Goal: Task Accomplishment & Management: Manage account settings

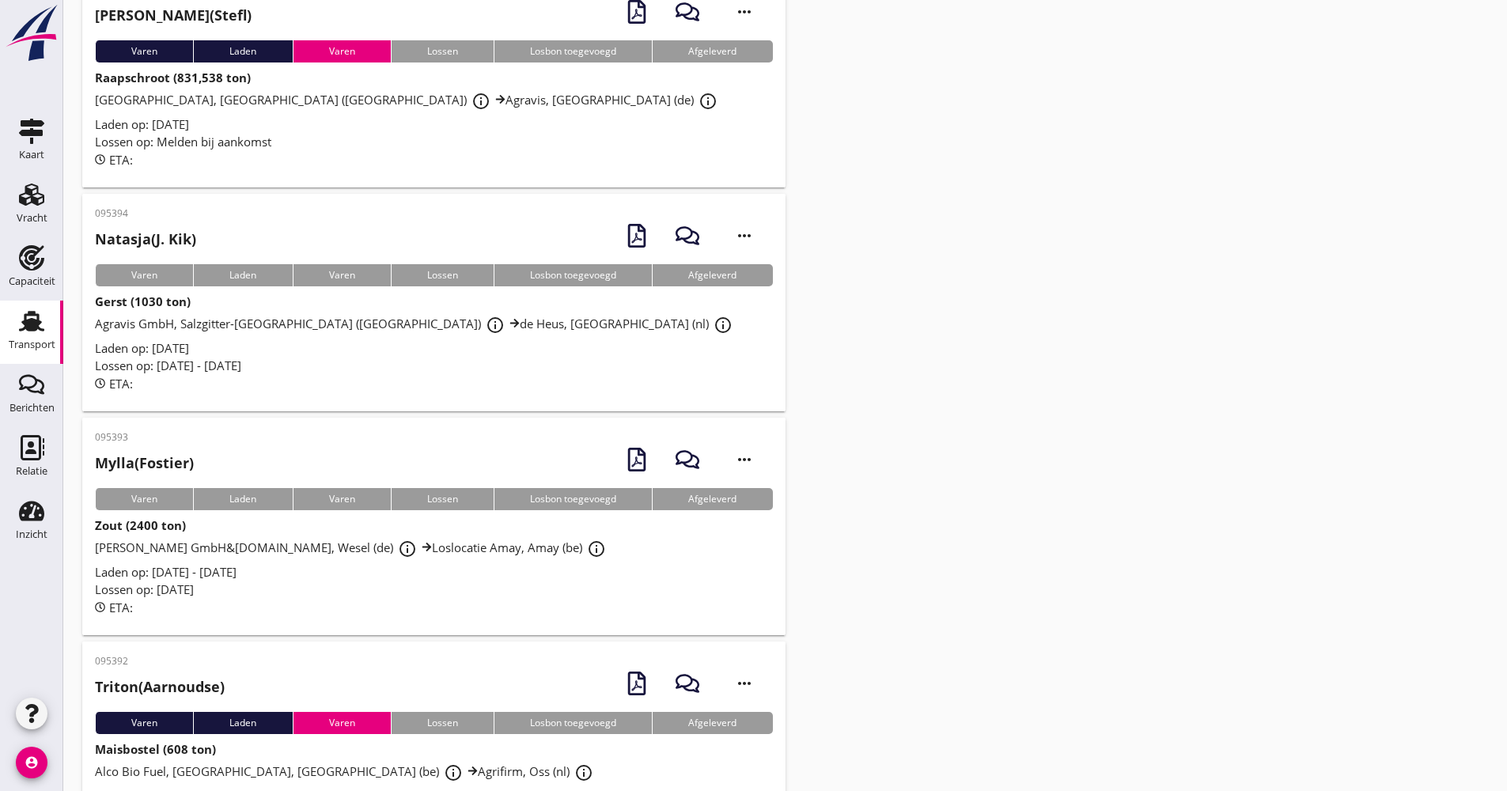
scroll to position [5365, 0]
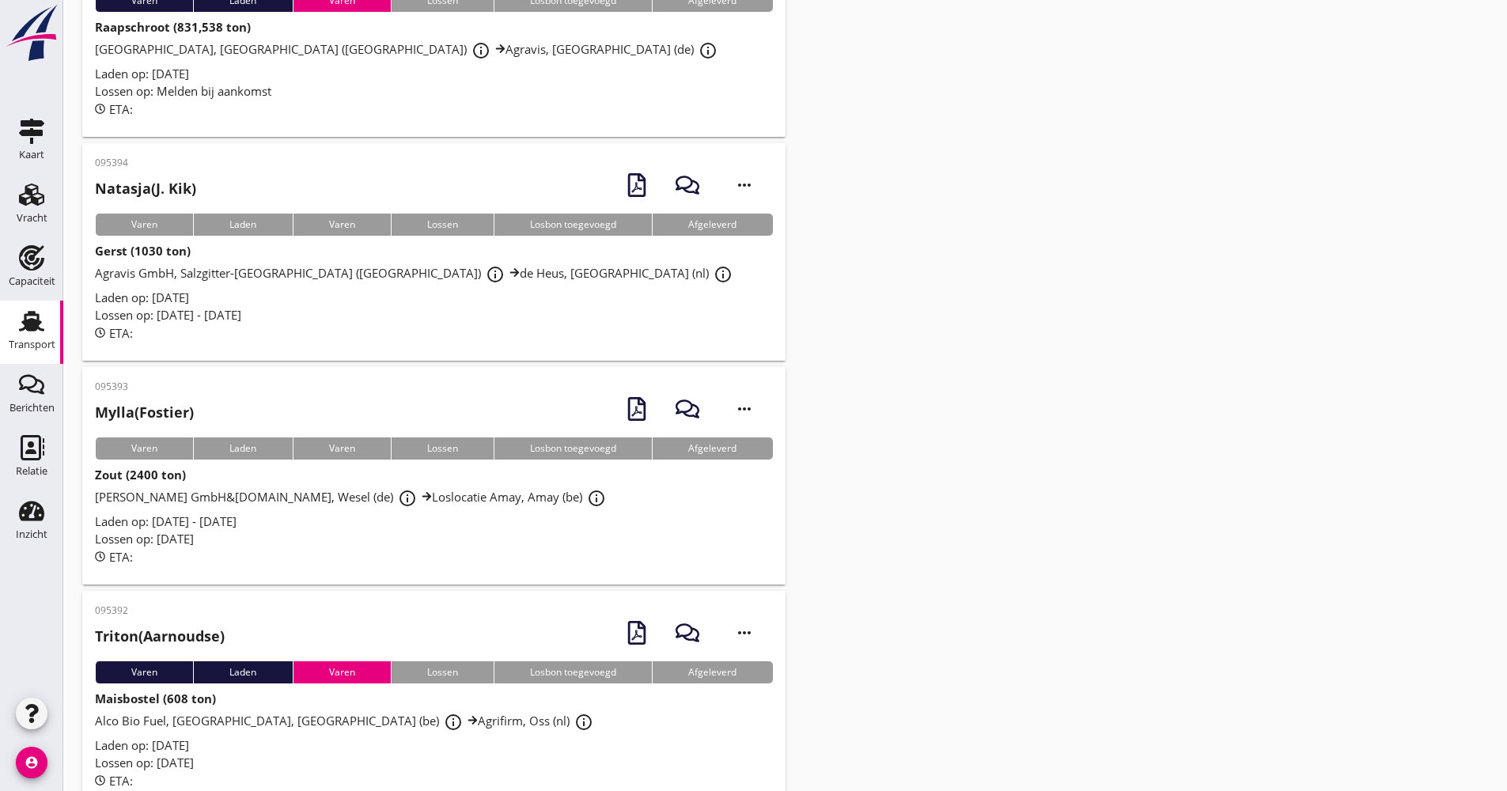
click at [373, 327] on div "095394 Natasja (J. Kik) more_horiz Varen Laden Varen Lossen Losbon toegevoegd A…" at bounding box center [433, 252] width 703 height 218
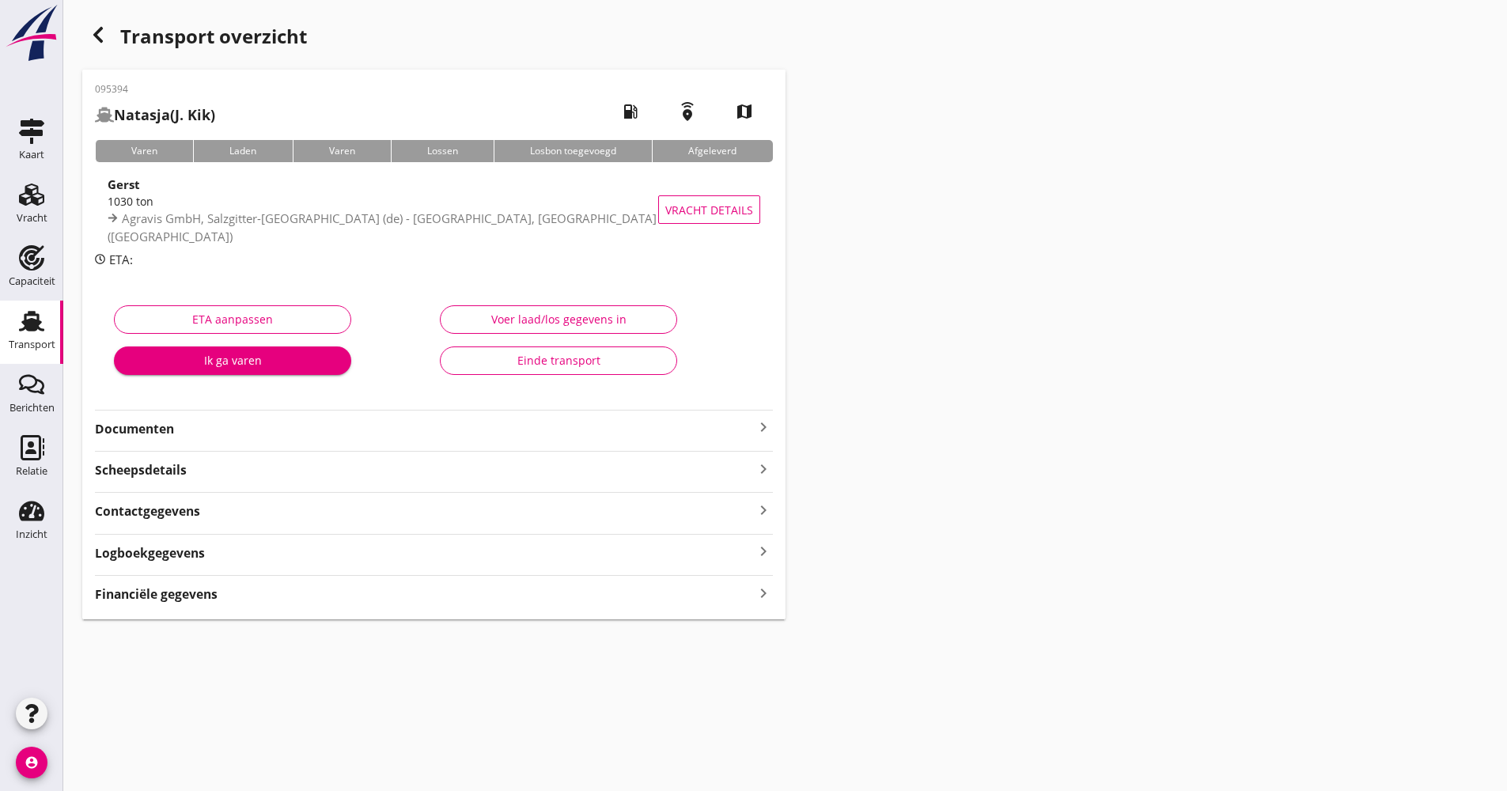
click at [286, 427] on strong "Documenten" at bounding box center [424, 429] width 659 height 18
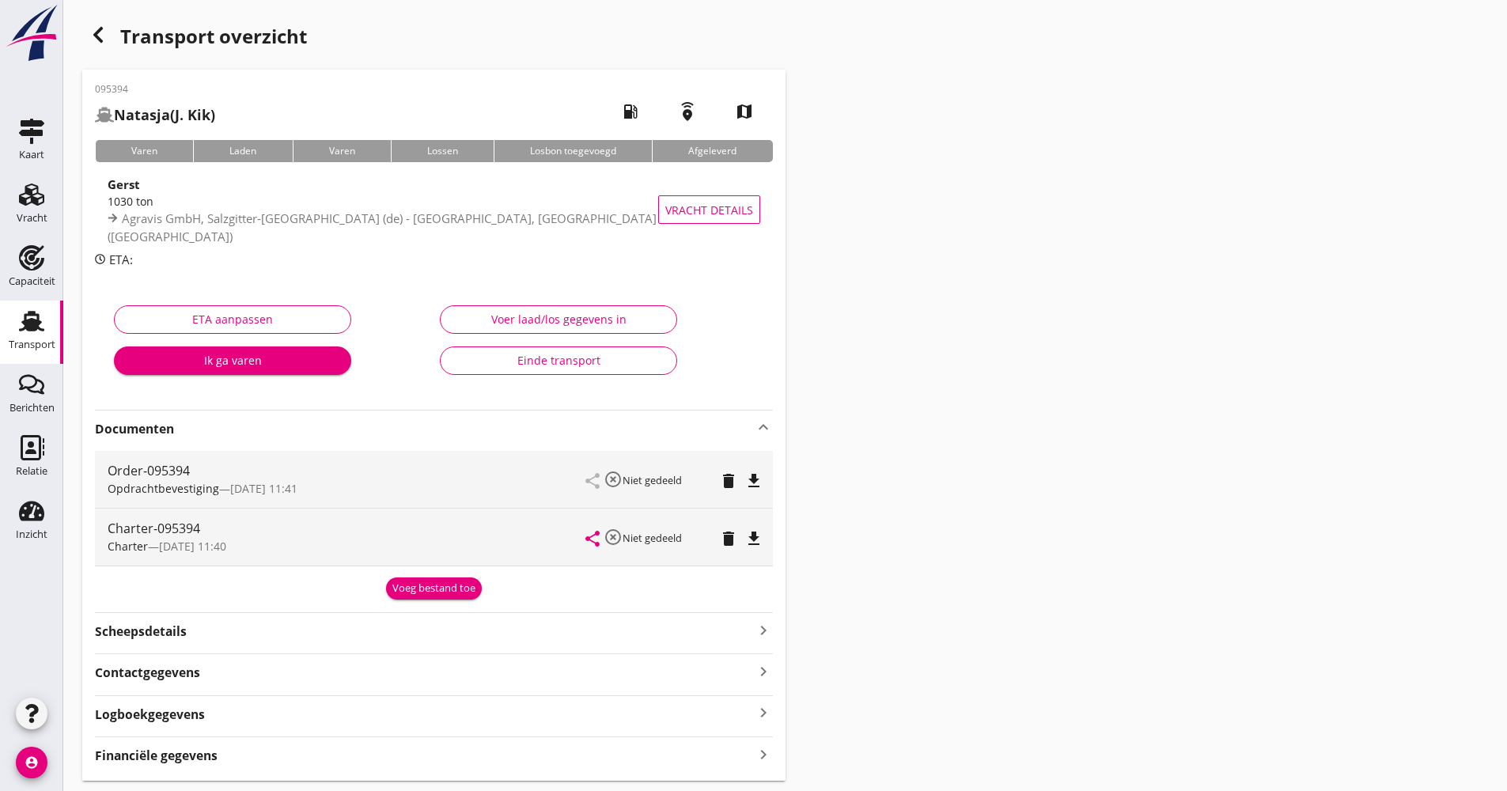
click at [274, 432] on strong "Documenten" at bounding box center [424, 429] width 659 height 18
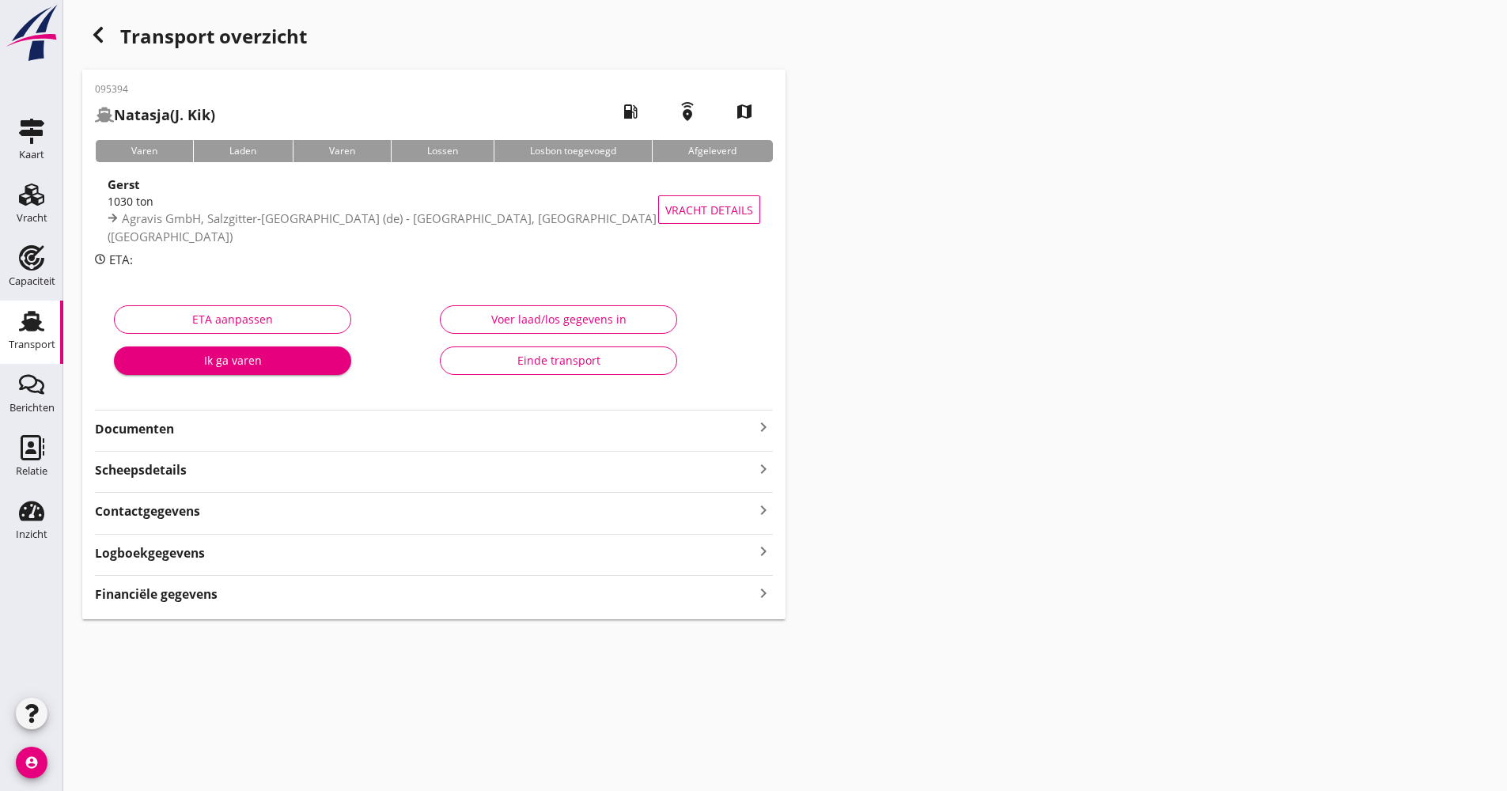
click at [236, 540] on div "Logboekgegevens keyboard_arrow_right" at bounding box center [434, 548] width 678 height 28
drag, startPoint x: 235, startPoint y: 546, endPoint x: 244, endPoint y: 550, distance: 10.3
click at [235, 547] on div "Logboekgegevens keyboard_arrow_right" at bounding box center [434, 551] width 678 height 21
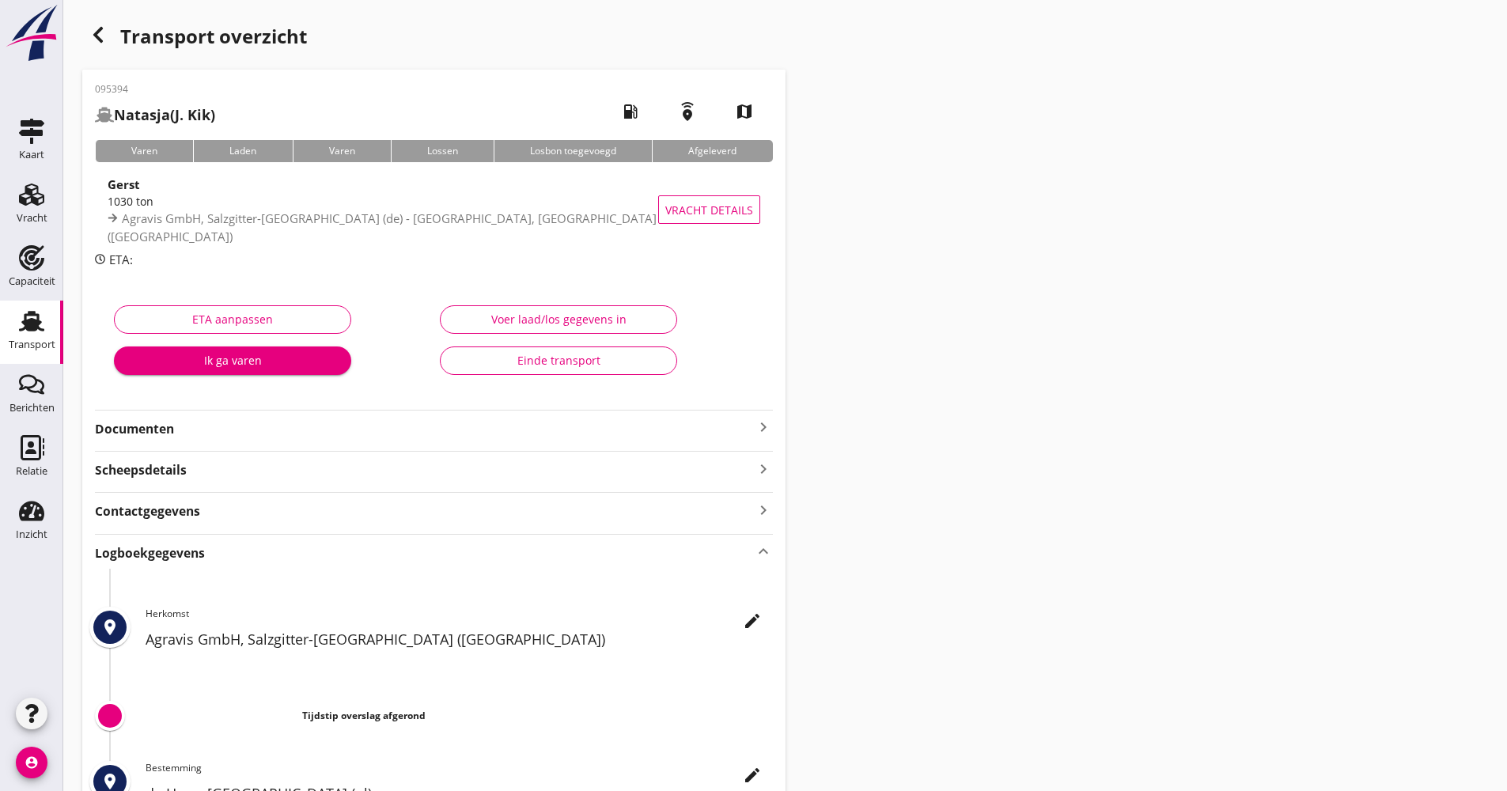
click at [757, 615] on icon "edit" at bounding box center [752, 620] width 19 height 19
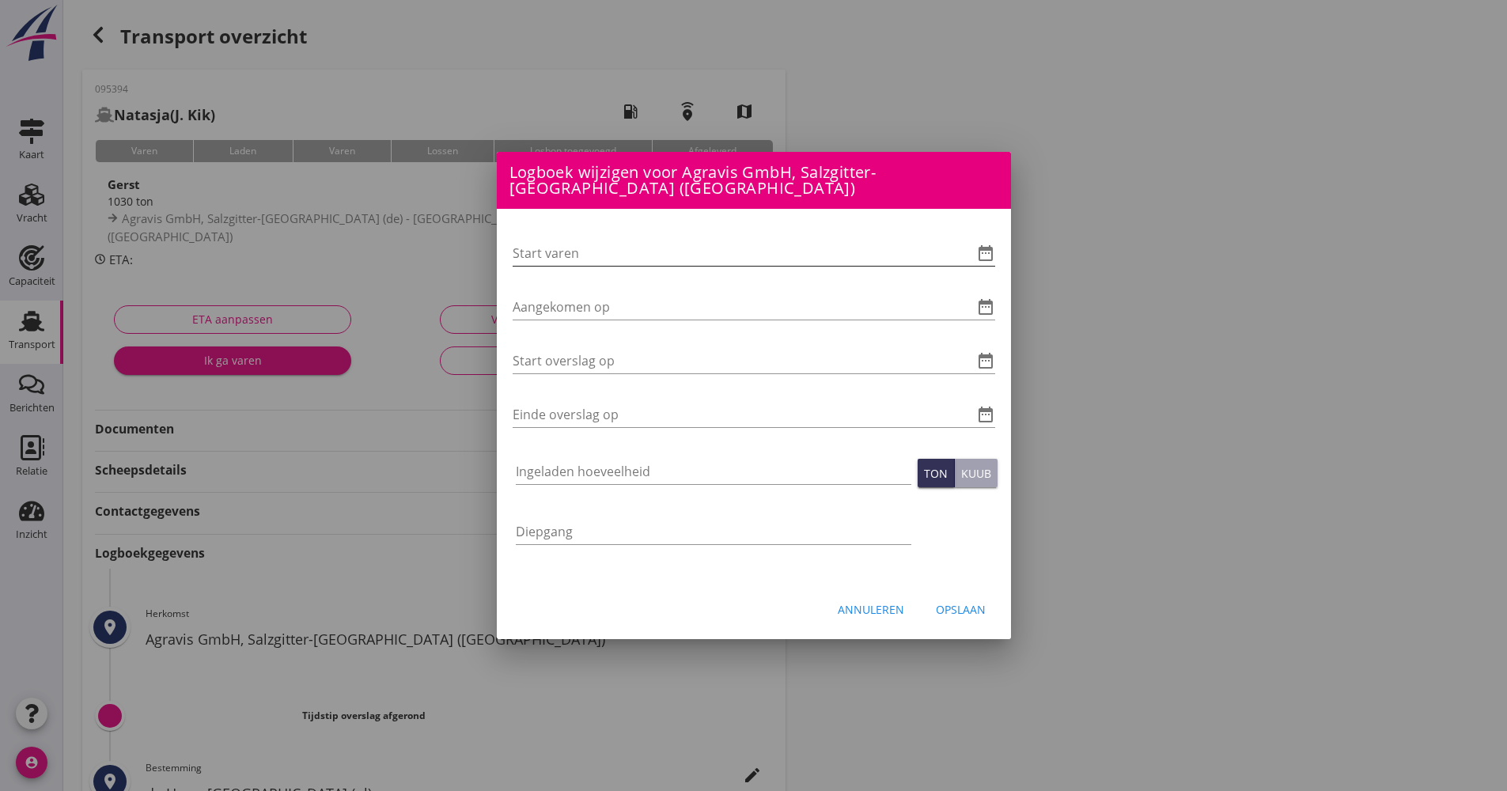
click at [984, 245] on icon "date_range" at bounding box center [985, 253] width 19 height 19
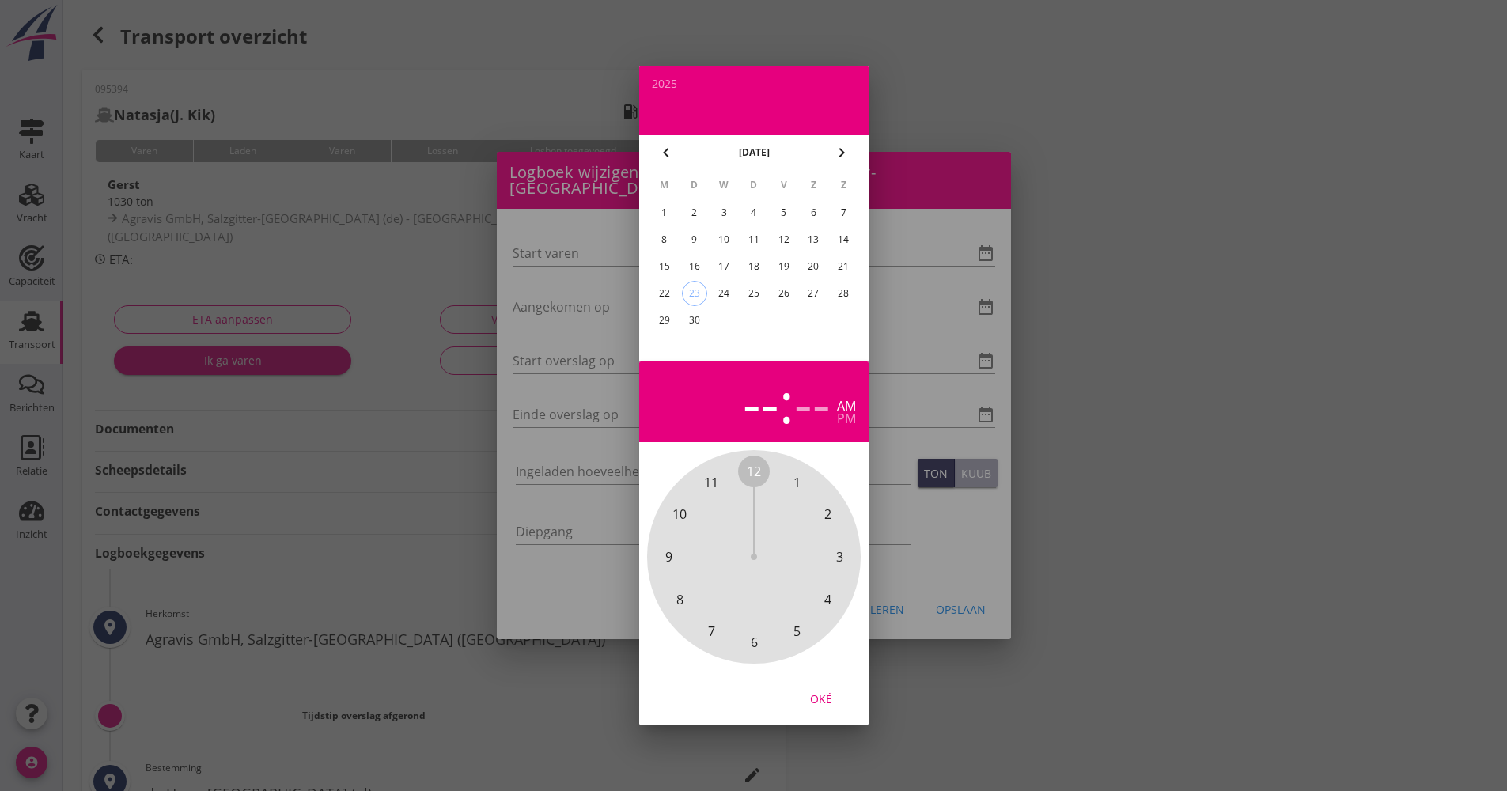
click at [700, 297] on div "23" at bounding box center [694, 294] width 24 height 24
drag, startPoint x: 755, startPoint y: 472, endPoint x: 768, endPoint y: 640, distance: 168.2
click at [768, 640] on div "12 1 2 3 4 5 6 7 8 9 10 11" at bounding box center [753, 556] width 171 height 171
click at [755, 471] on span "00" at bounding box center [754, 471] width 14 height 19
click at [820, 694] on div "Oké" at bounding box center [821, 698] width 44 height 17
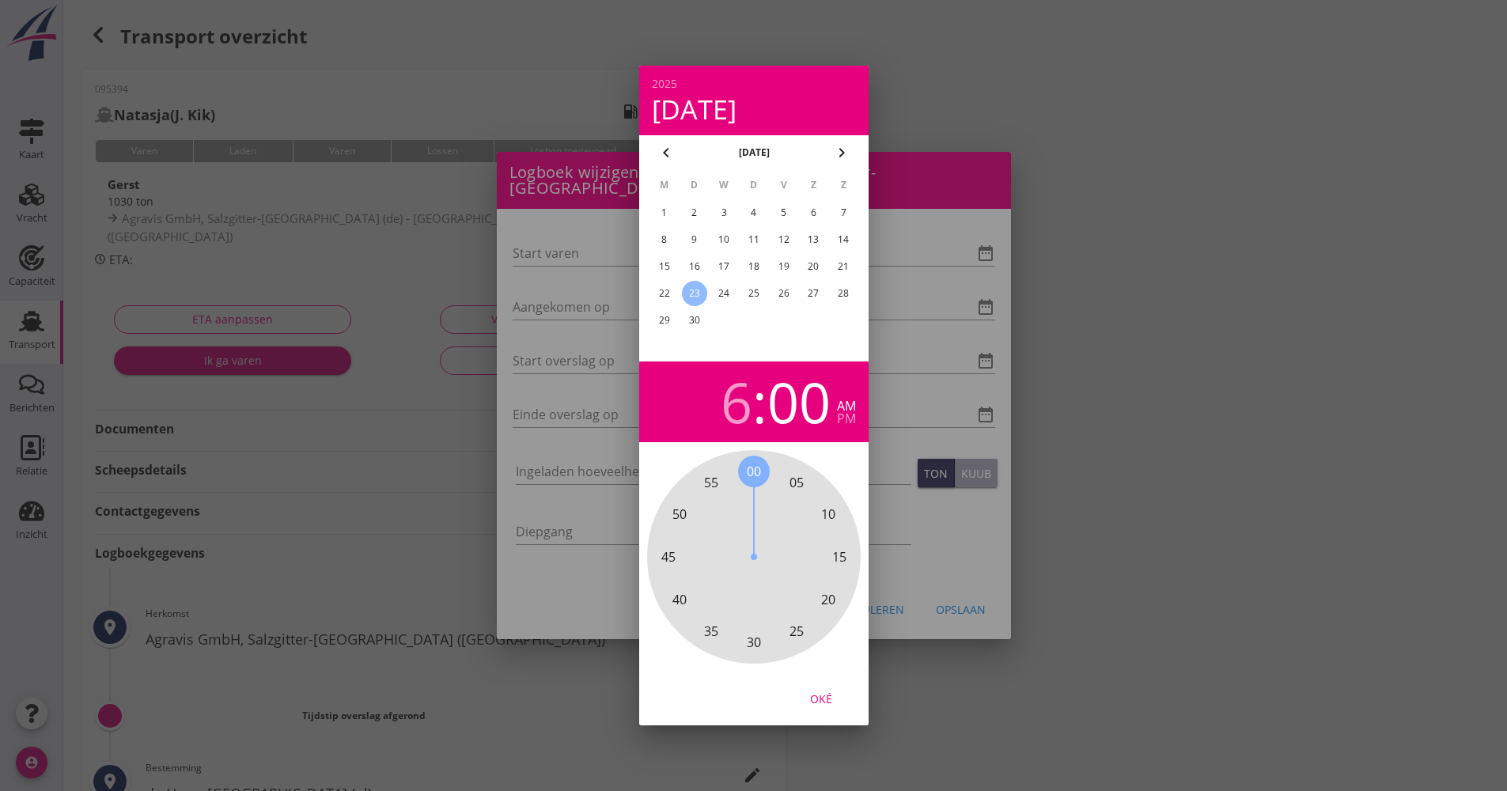
type input "23-09-2025 06:00"
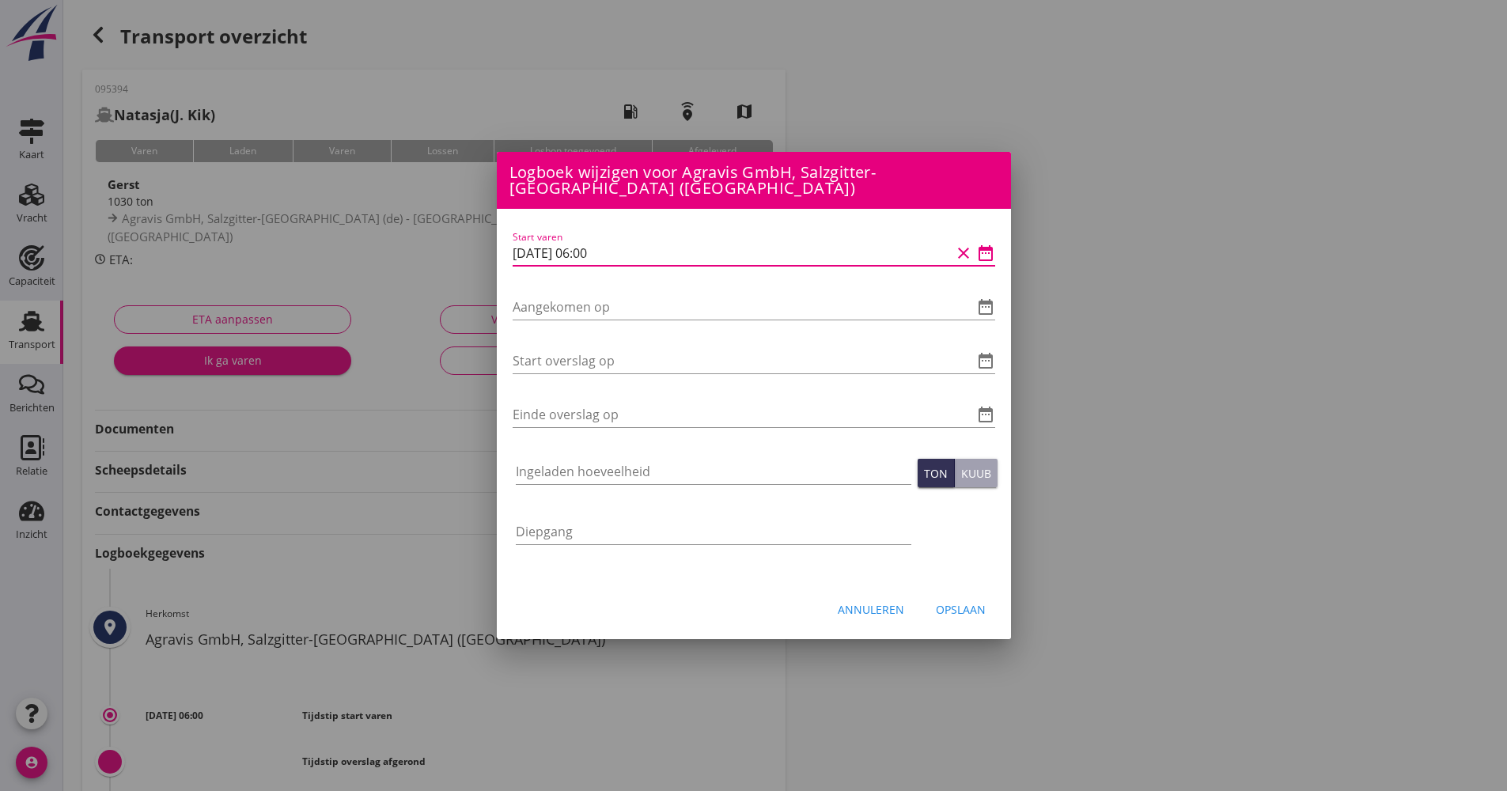
drag, startPoint x: 618, startPoint y: 240, endPoint x: 520, endPoint y: 244, distance: 97.4
click at [501, 246] on div "Start varen 23-09-2025 06:00 clear date_range Aangekomen op date_range Start ov…" at bounding box center [754, 395] width 514 height 373
drag, startPoint x: 615, startPoint y: 311, endPoint x: 615, endPoint y: 300, distance: 11.1
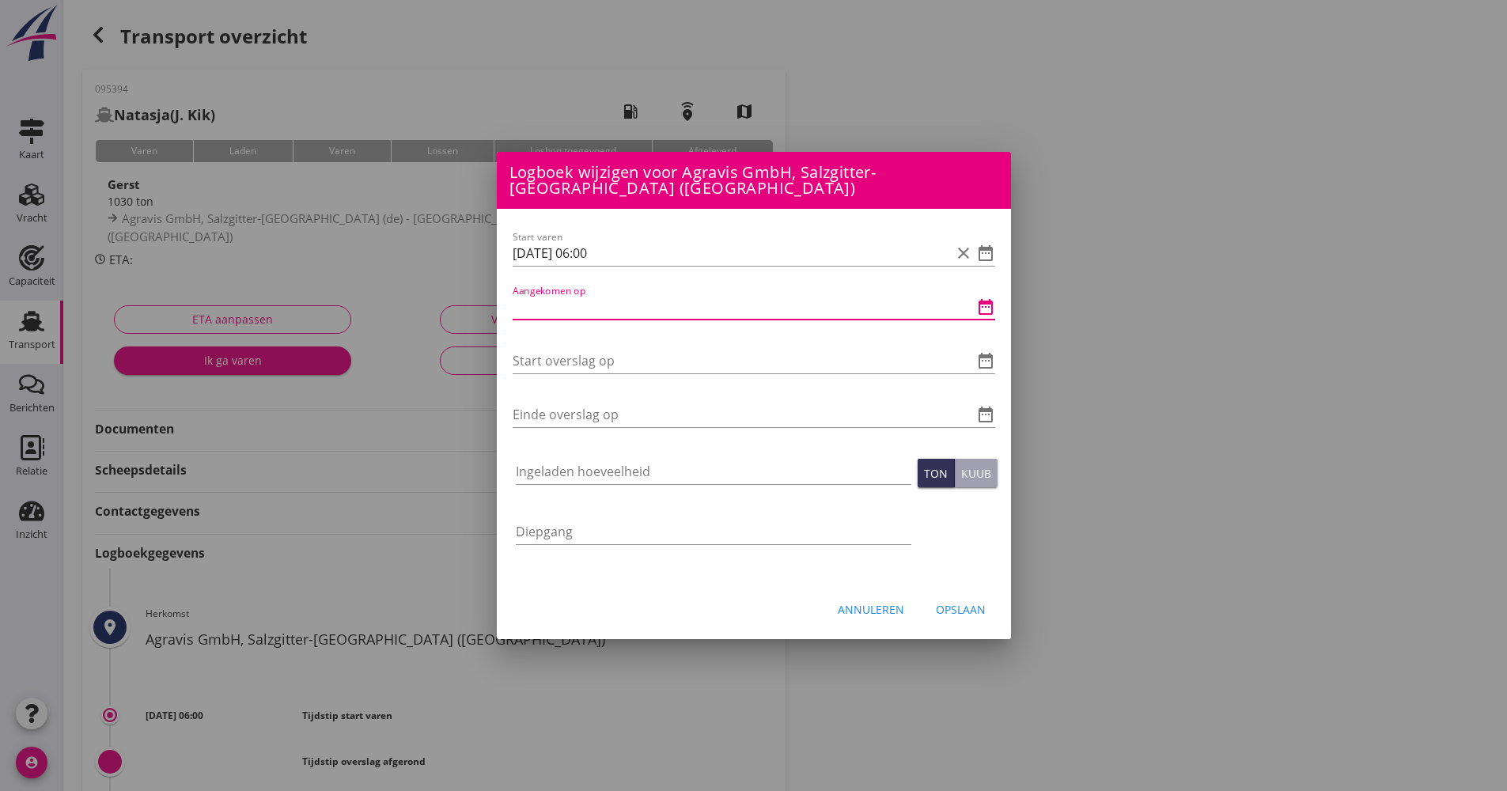
paste input "23-09-2025 06:00"
type input "23-09-2025 06:00"
drag, startPoint x: 621, startPoint y: 373, endPoint x: 619, endPoint y: 364, distance: 9.0
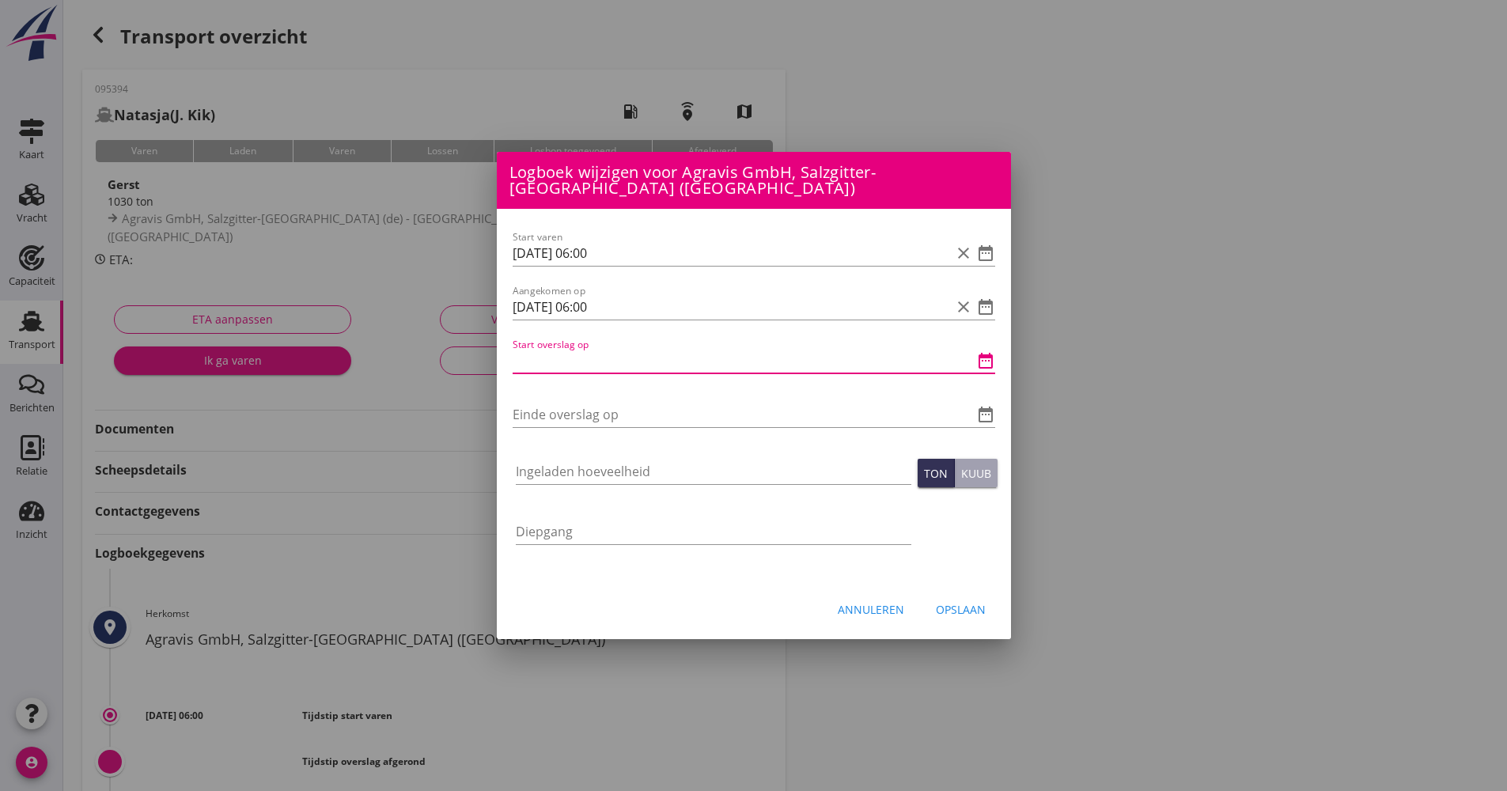
paste input "23-09-2025 06:00"
type input "23-09-2025 06:00"
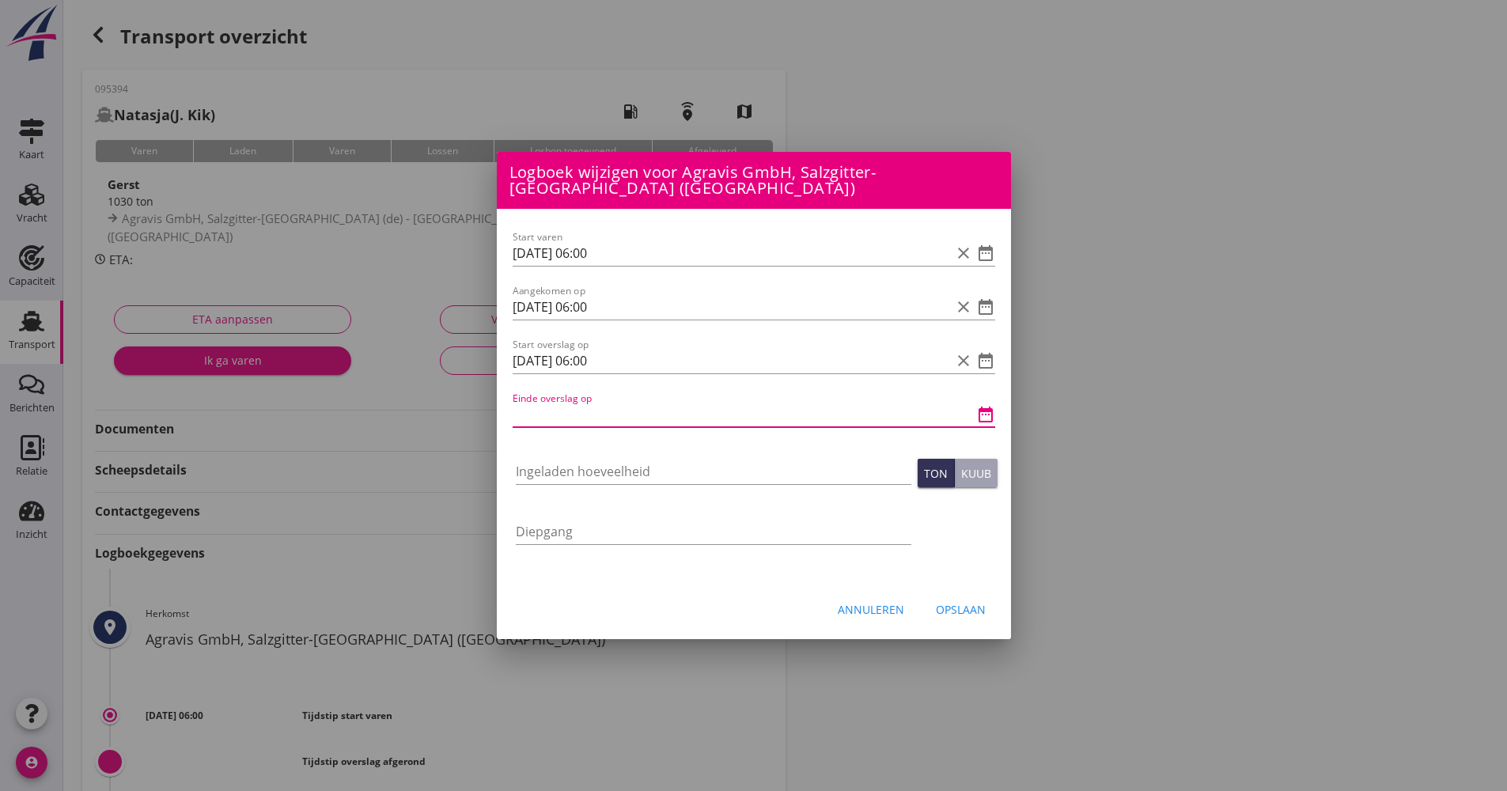
paste input "23-09-2025 06:00"
type input "23-09-2025 06:00"
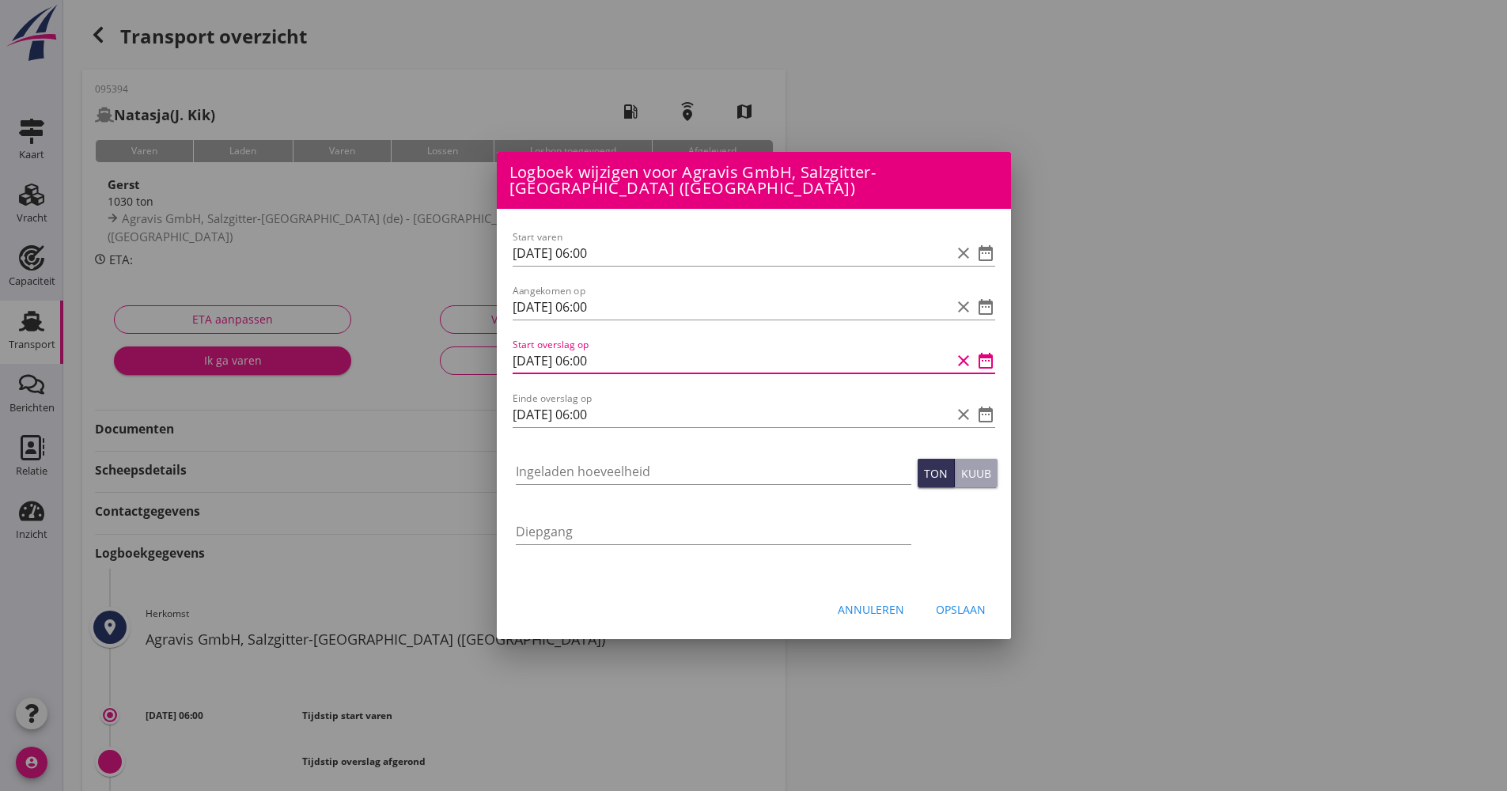
click at [592, 358] on input "23-09-2025 06:00" at bounding box center [732, 360] width 438 height 25
type input "23-09-2025 07:00"
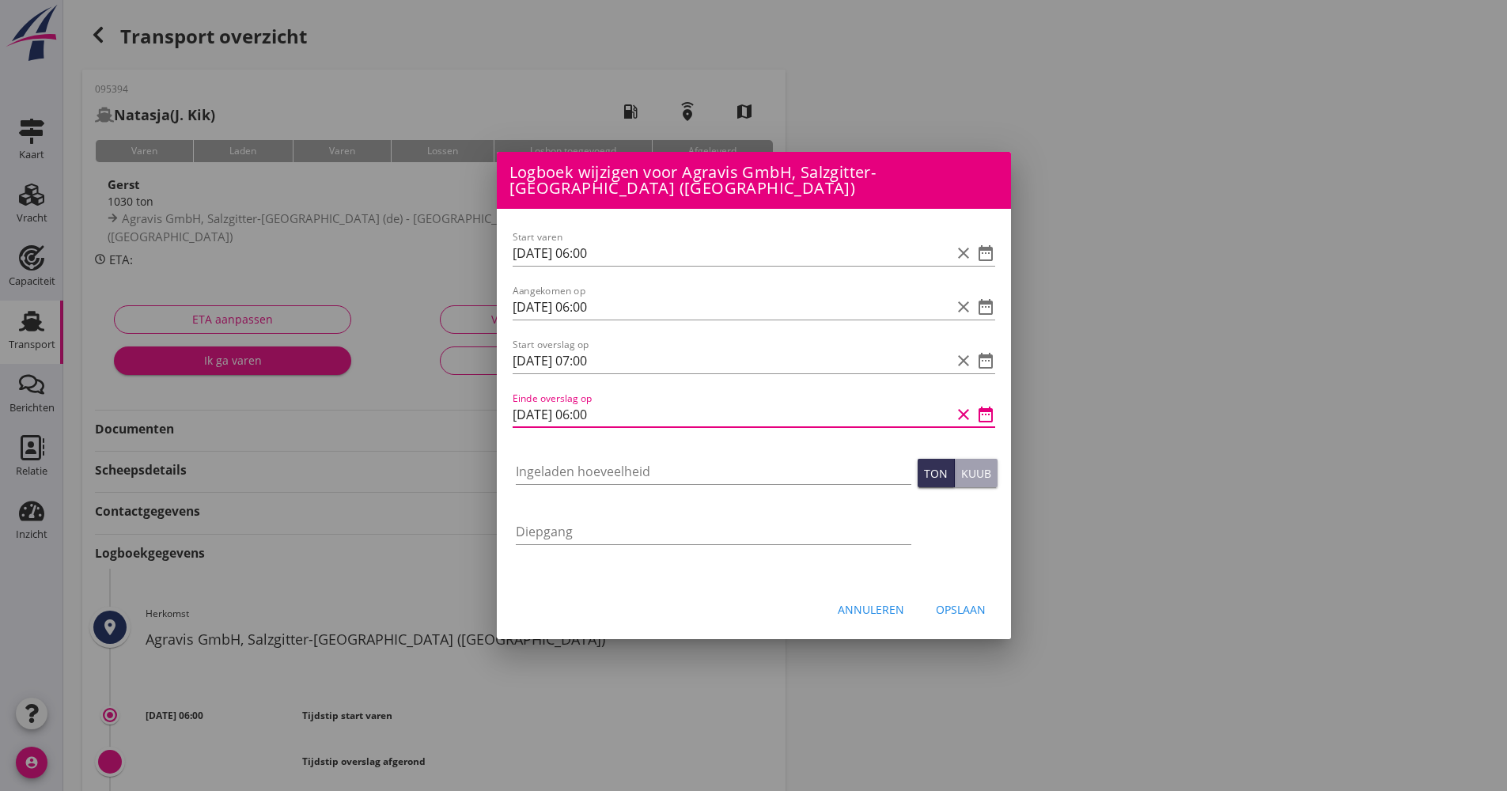
drag, startPoint x: 596, startPoint y: 402, endPoint x: 604, endPoint y: 414, distance: 15.4
click at [596, 403] on input "23-09-2025 06:00" at bounding box center [732, 414] width 438 height 25
type input "23-09-2025 17:00"
click at [601, 467] on input "Ingeladen hoeveelheid" at bounding box center [713, 471] width 395 height 25
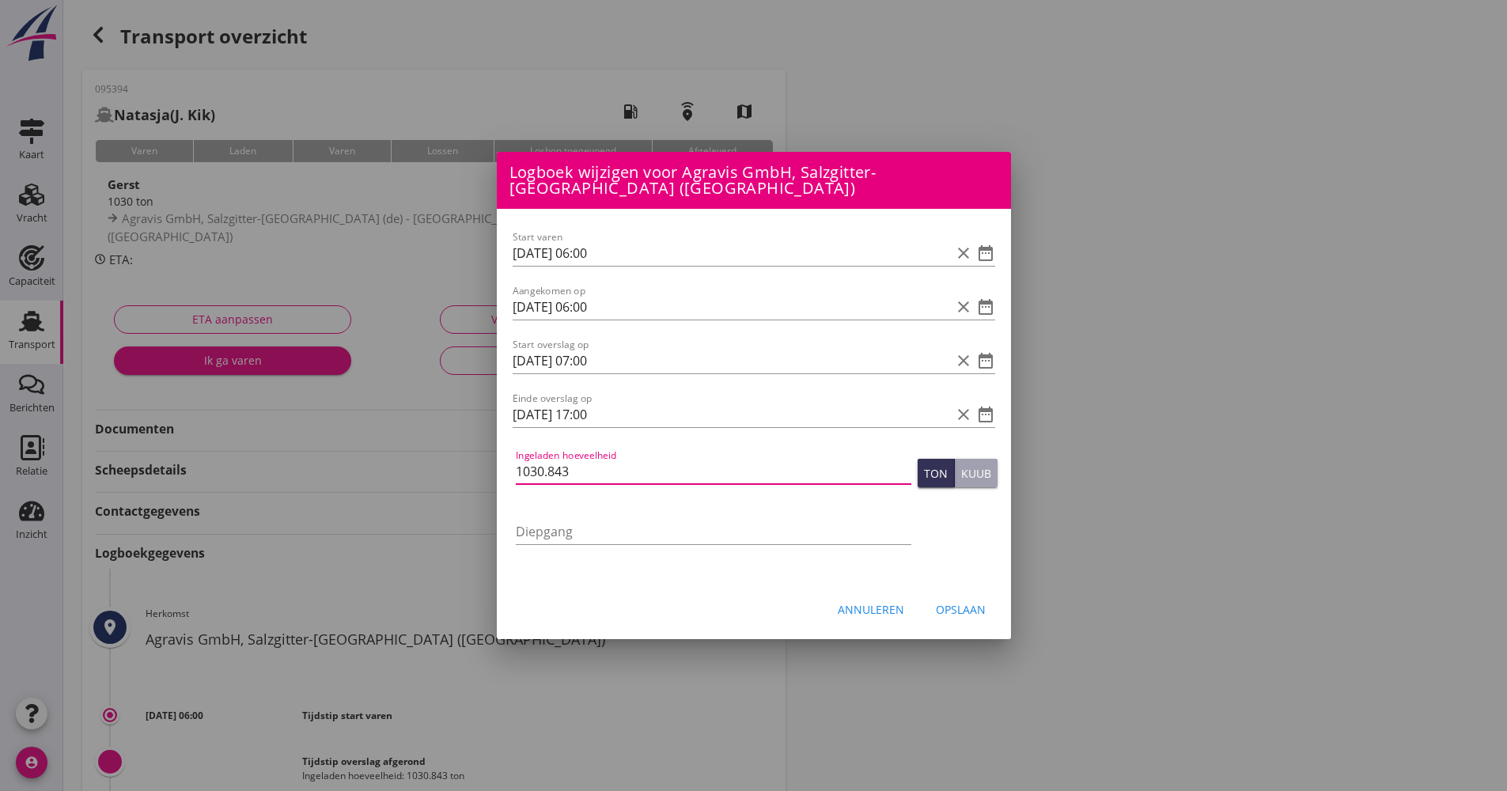
type input "1030.843"
click at [1005, 603] on div "Annuleren Opslaan" at bounding box center [754, 609] width 514 height 54
click at [1002, 605] on div "Annuleren Opslaan" at bounding box center [754, 609] width 514 height 54
click at [996, 605] on button "Opslaan" at bounding box center [960, 609] width 75 height 28
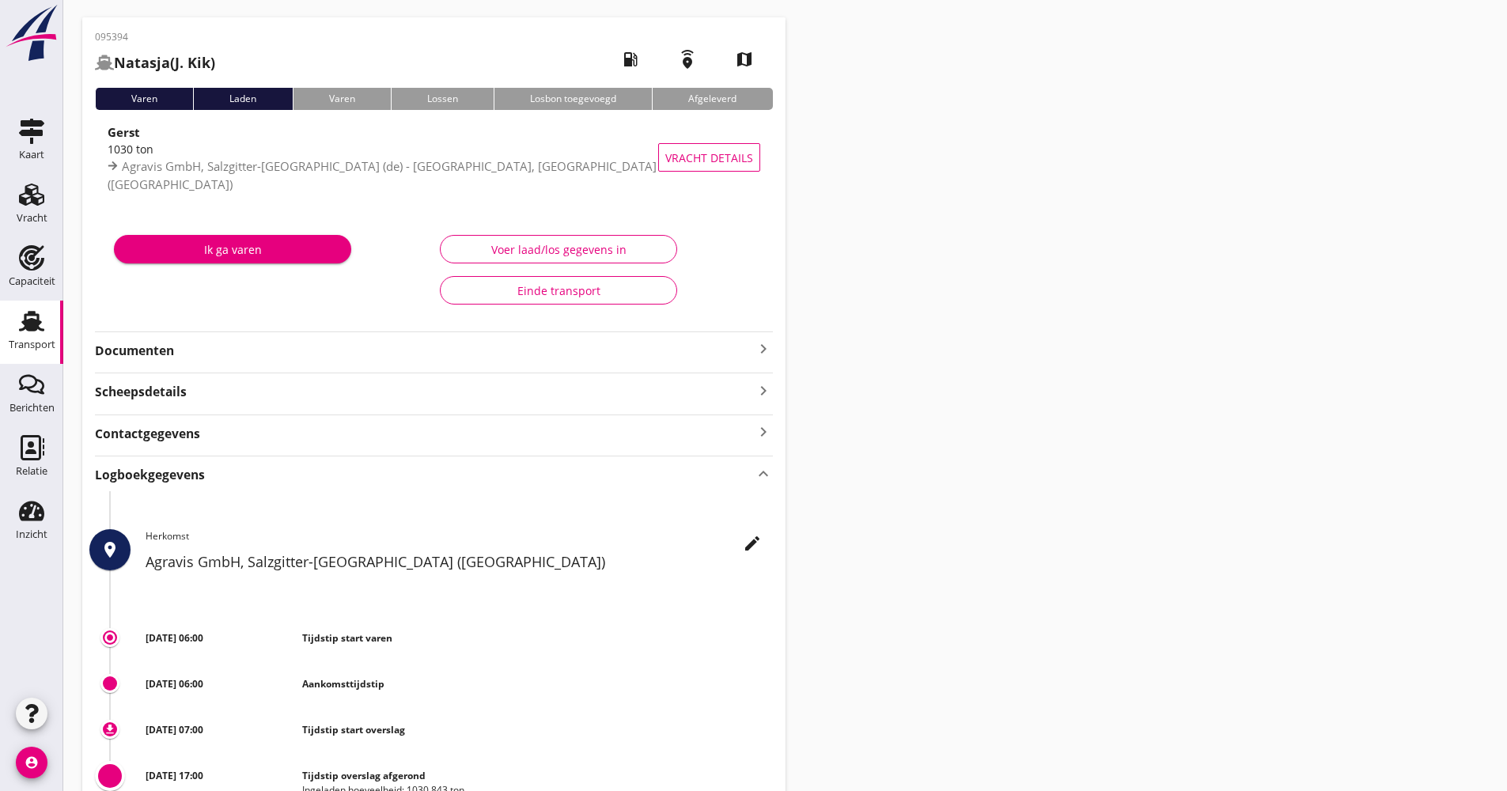
scroll to position [79, 0]
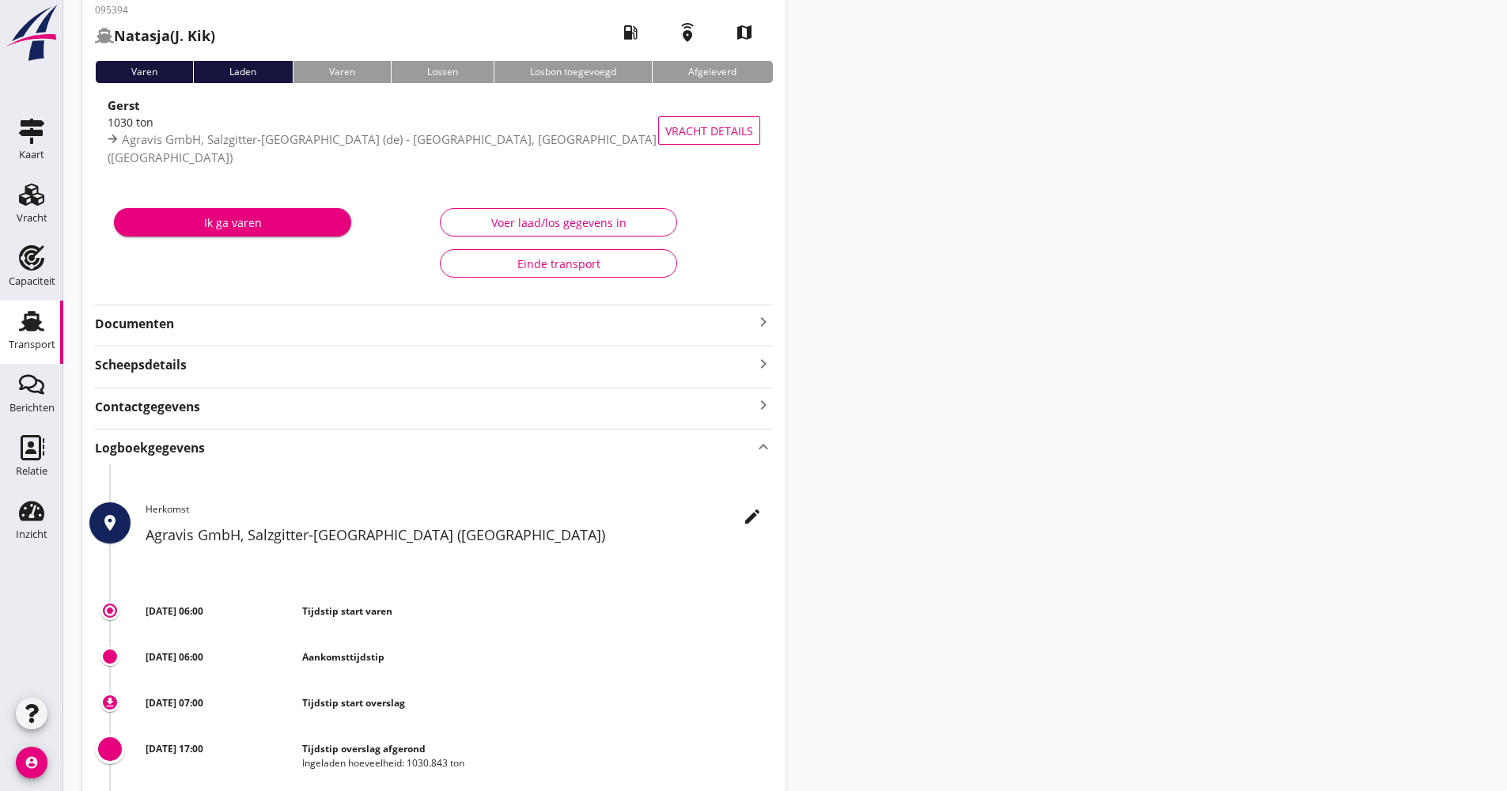
click at [59, 334] on link "Transport Transport" at bounding box center [31, 332] width 63 height 63
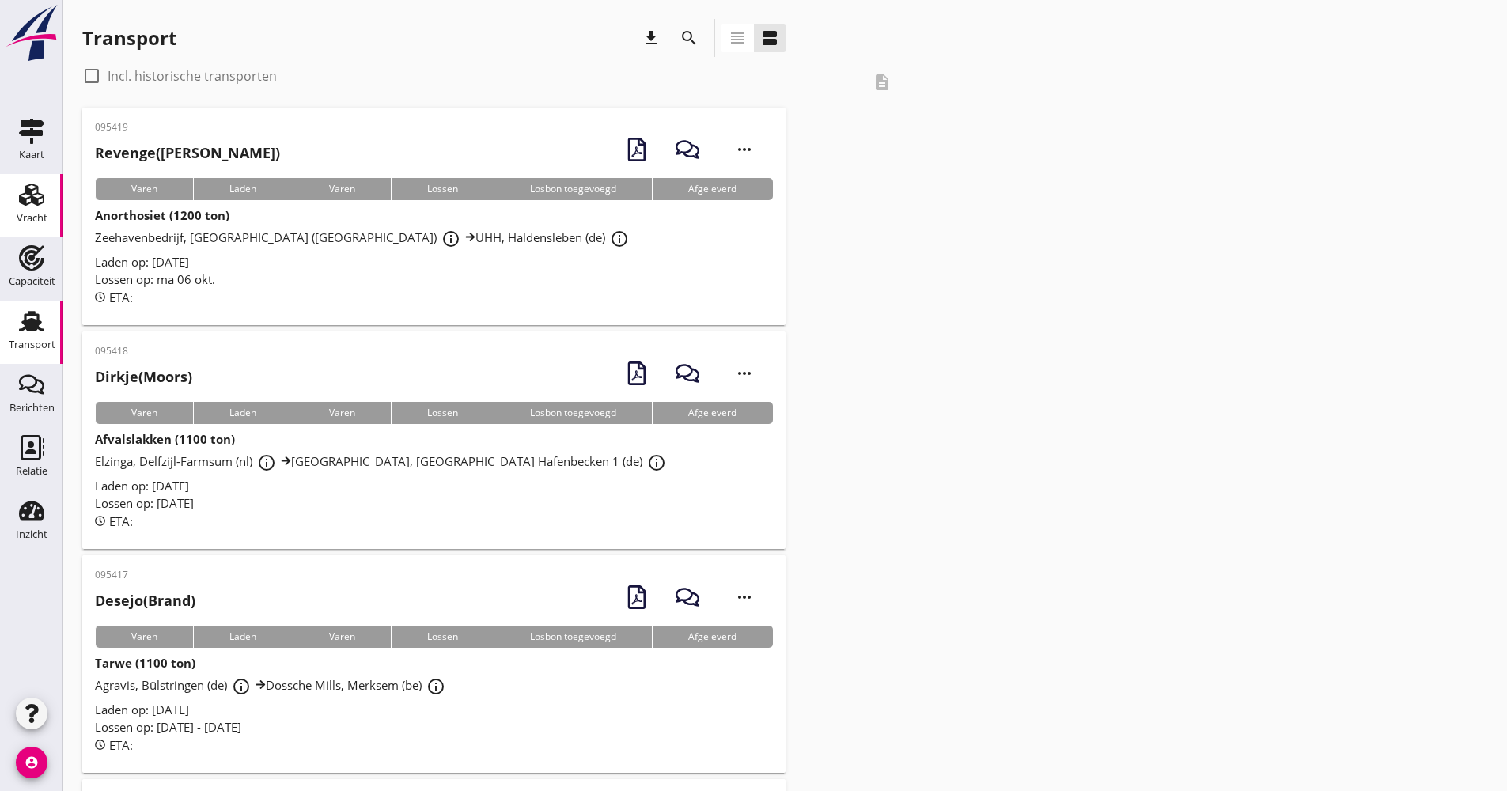
click at [62, 207] on div "Vracht Vracht" at bounding box center [31, 205] width 63 height 63
click at [42, 204] on icon "Vracht" at bounding box center [31, 194] width 25 height 25
